Goal: Entertainment & Leisure: Browse casually

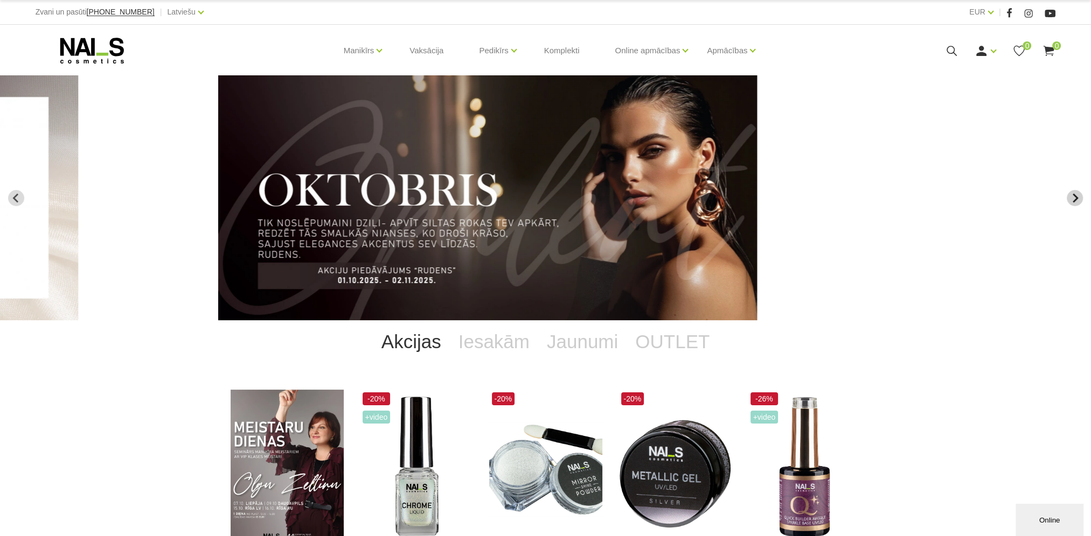
click at [1069, 196] on button "Next slide" at bounding box center [1074, 198] width 16 height 16
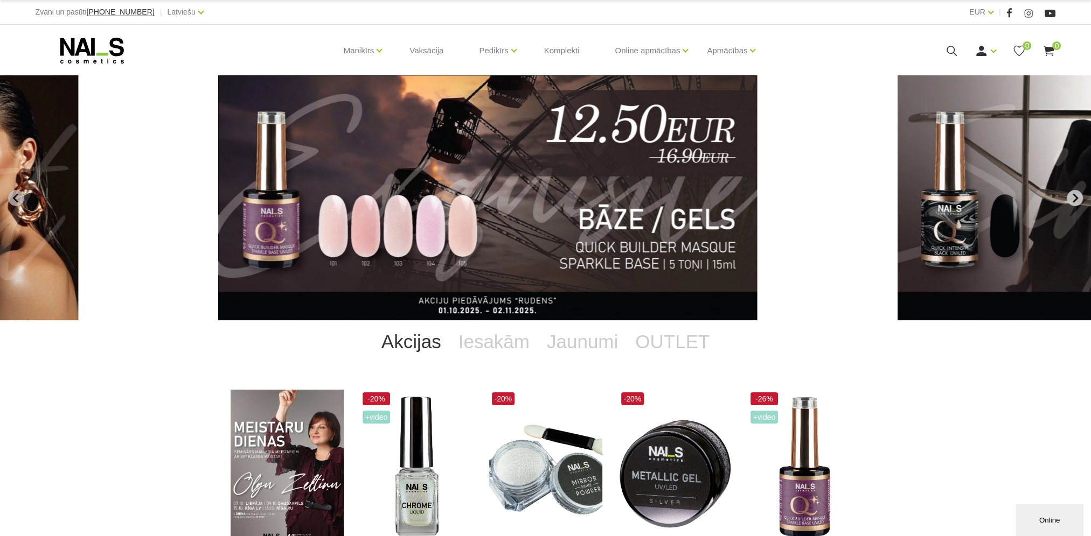
click at [1068, 199] on button "Next slide" at bounding box center [1074, 198] width 16 height 16
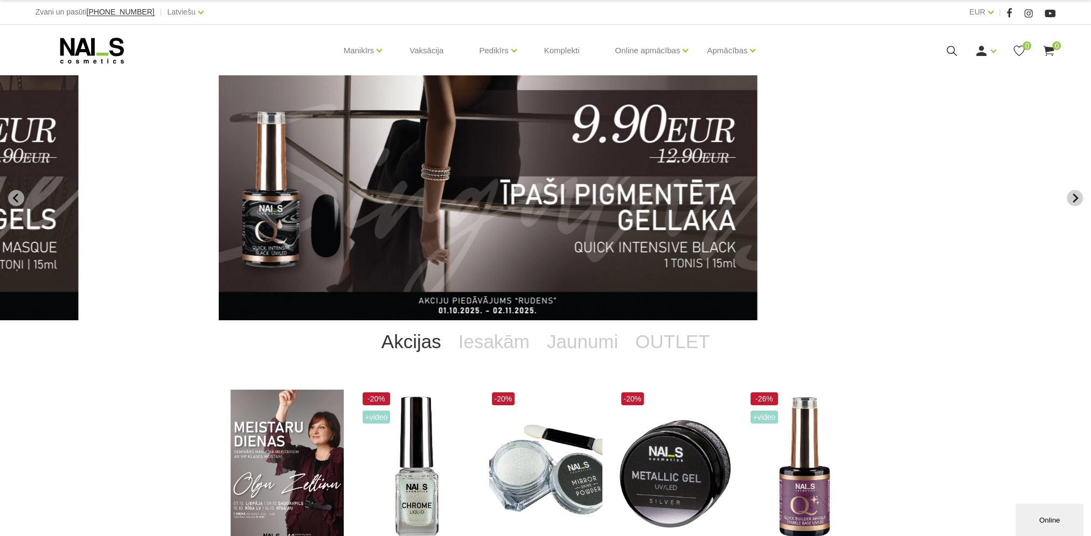
click at [1068, 199] on button "Next slide" at bounding box center [1074, 198] width 16 height 16
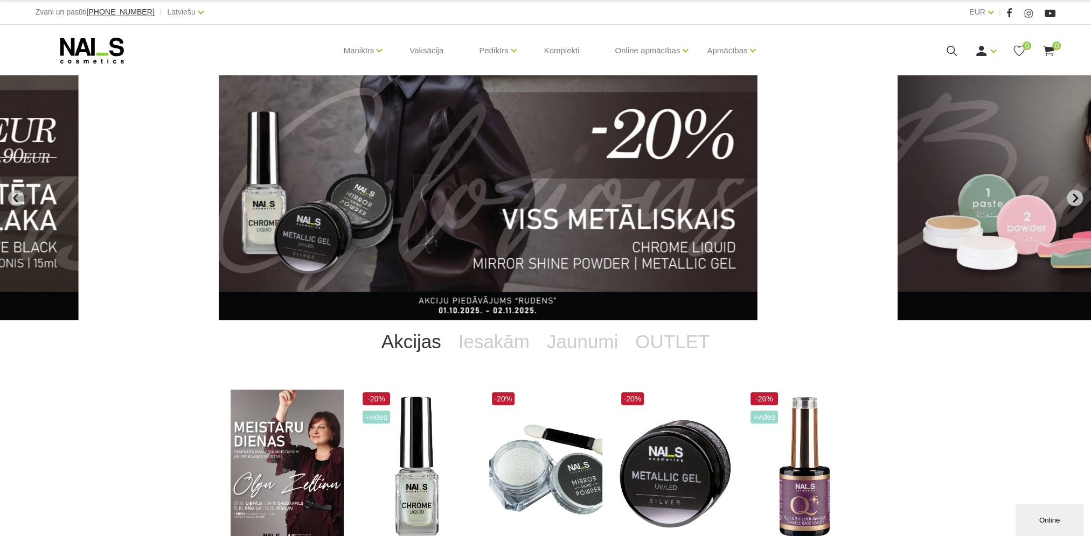
click at [1070, 197] on icon "Next slide" at bounding box center [1075, 198] width 10 height 10
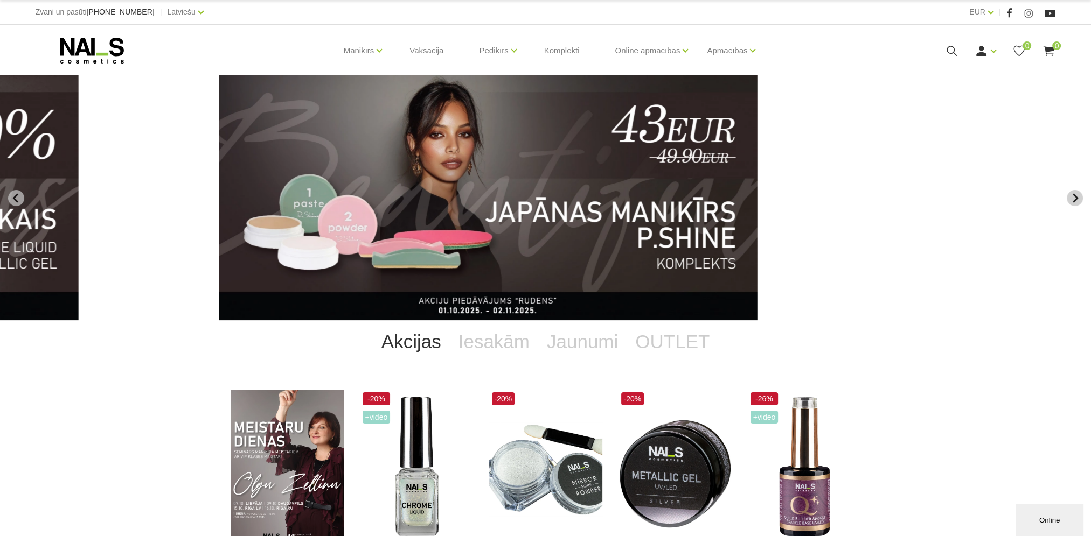
click at [1070, 197] on icon "Next slide" at bounding box center [1075, 198] width 10 height 10
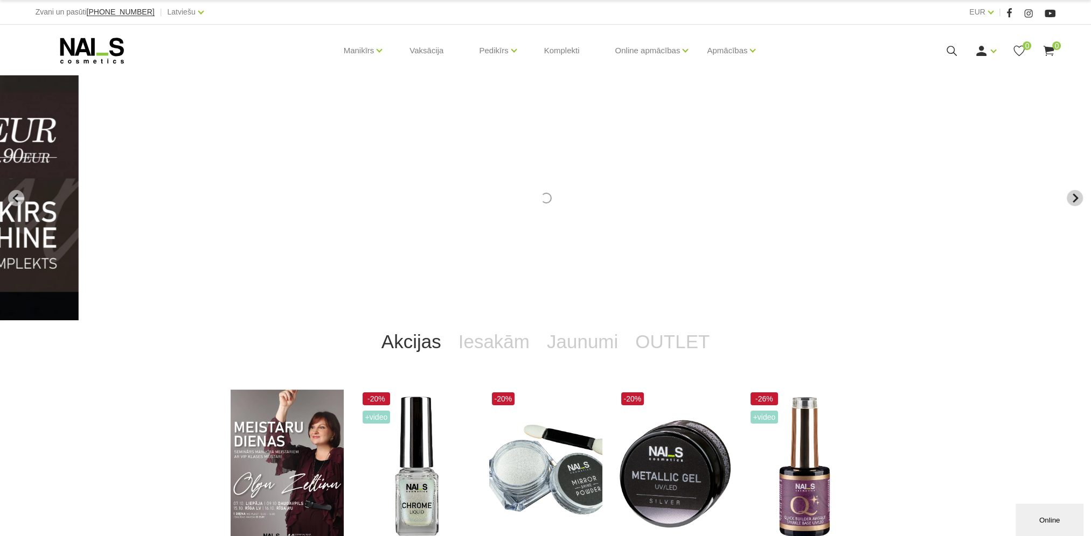
click at [1070, 197] on icon "Next slide" at bounding box center [1075, 198] width 10 height 10
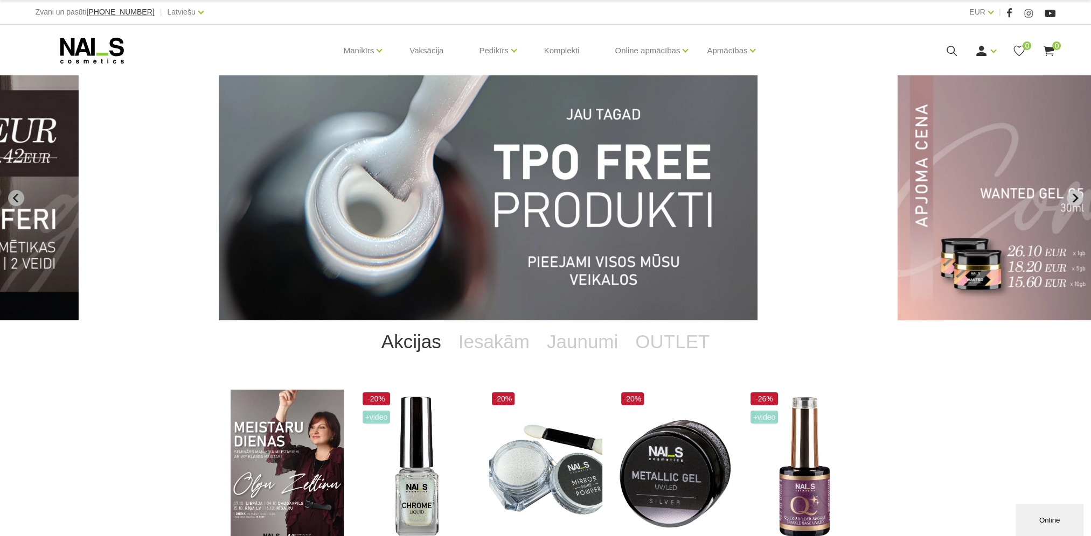
click at [1070, 196] on icon "Next slide" at bounding box center [1075, 198] width 10 height 10
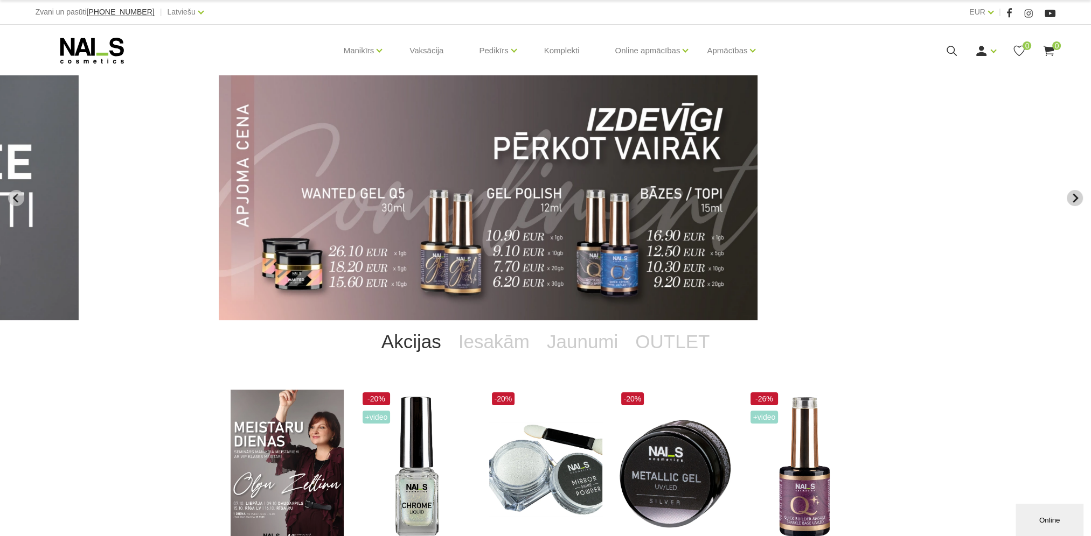
click at [1070, 196] on icon "Next slide" at bounding box center [1075, 198] width 10 height 10
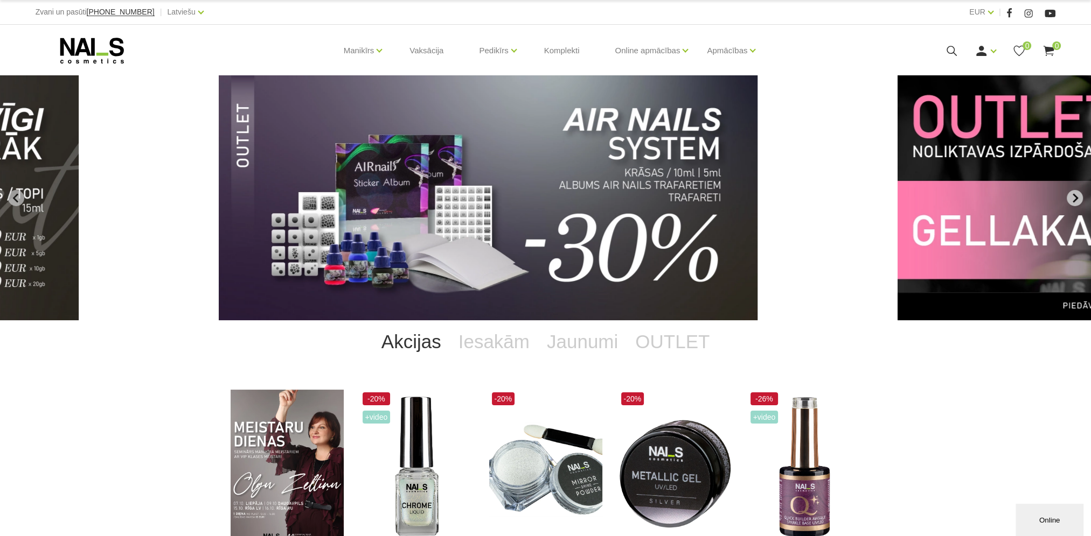
click at [1070, 196] on icon "Next slide" at bounding box center [1075, 198] width 10 height 10
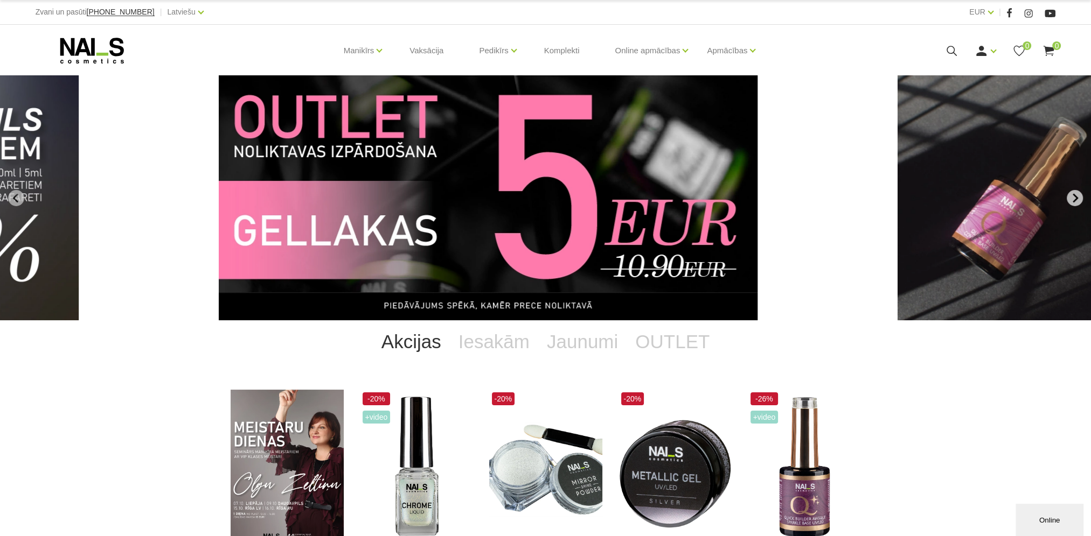
click at [1070, 196] on icon "Next slide" at bounding box center [1075, 198] width 10 height 10
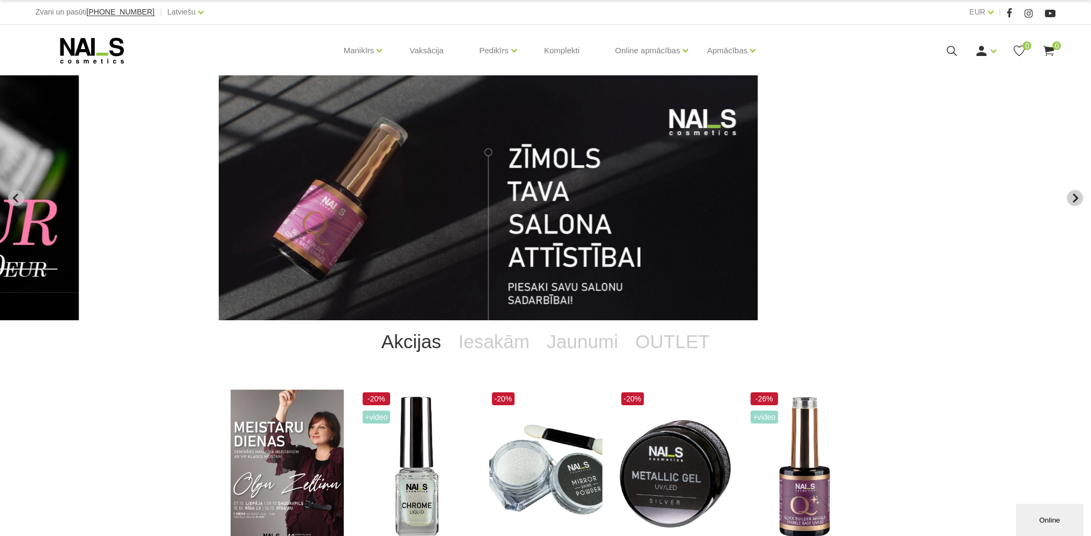
click at [1070, 196] on icon "Next slide" at bounding box center [1075, 198] width 10 height 10
